Goal: Find specific page/section: Find specific page/section

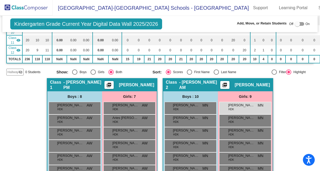
click at [21, 1] on img at bounding box center [26, 8] width 53 height 16
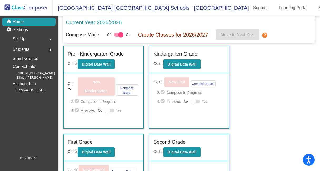
click at [22, 6] on img at bounding box center [26, 8] width 53 height 16
click at [187, 60] on button "Digital Data Wall" at bounding box center [181, 63] width 37 height 9
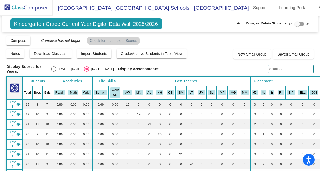
click at [285, 71] on input "text" at bounding box center [290, 69] width 46 height 8
type input "[PERSON_NAME]"
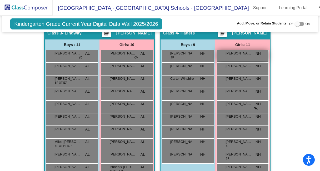
scroll to position [373, 0]
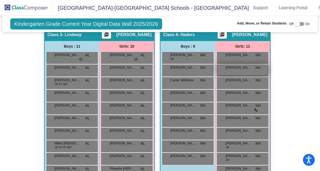
drag, startPoint x: 241, startPoint y: 55, endPoint x: 241, endPoint y: 66, distance: 11.3
click at [241, 68] on div "[PERSON_NAME] NH lock do_not_disturb_alt [PERSON_NAME] NH lock do_not_disturb_a…" at bounding box center [242, 121] width 52 height 139
click at [295, 23] on div at bounding box center [297, 23] width 5 height 5
checkbox input "true"
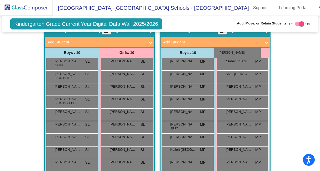
scroll to position [895, 0]
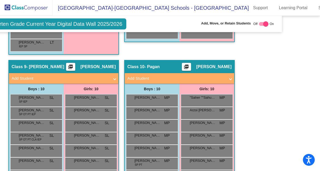
drag, startPoint x: 246, startPoint y: 74, endPoint x: 319, endPoint y: 53, distance: 76.3
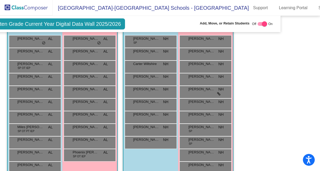
scroll to position [400, 37]
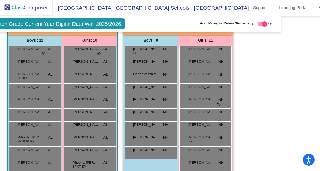
click at [31, 8] on img at bounding box center [26, 8] width 53 height 16
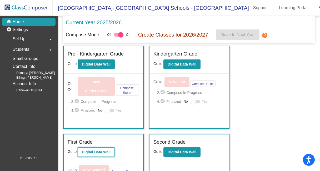
click at [98, 154] on button "Digital Data Wall" at bounding box center [96, 151] width 37 height 9
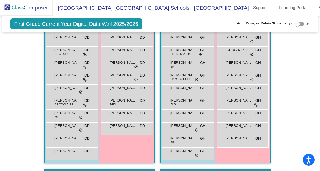
scroll to position [440, 0]
